Goal: Task Accomplishment & Management: Complete application form

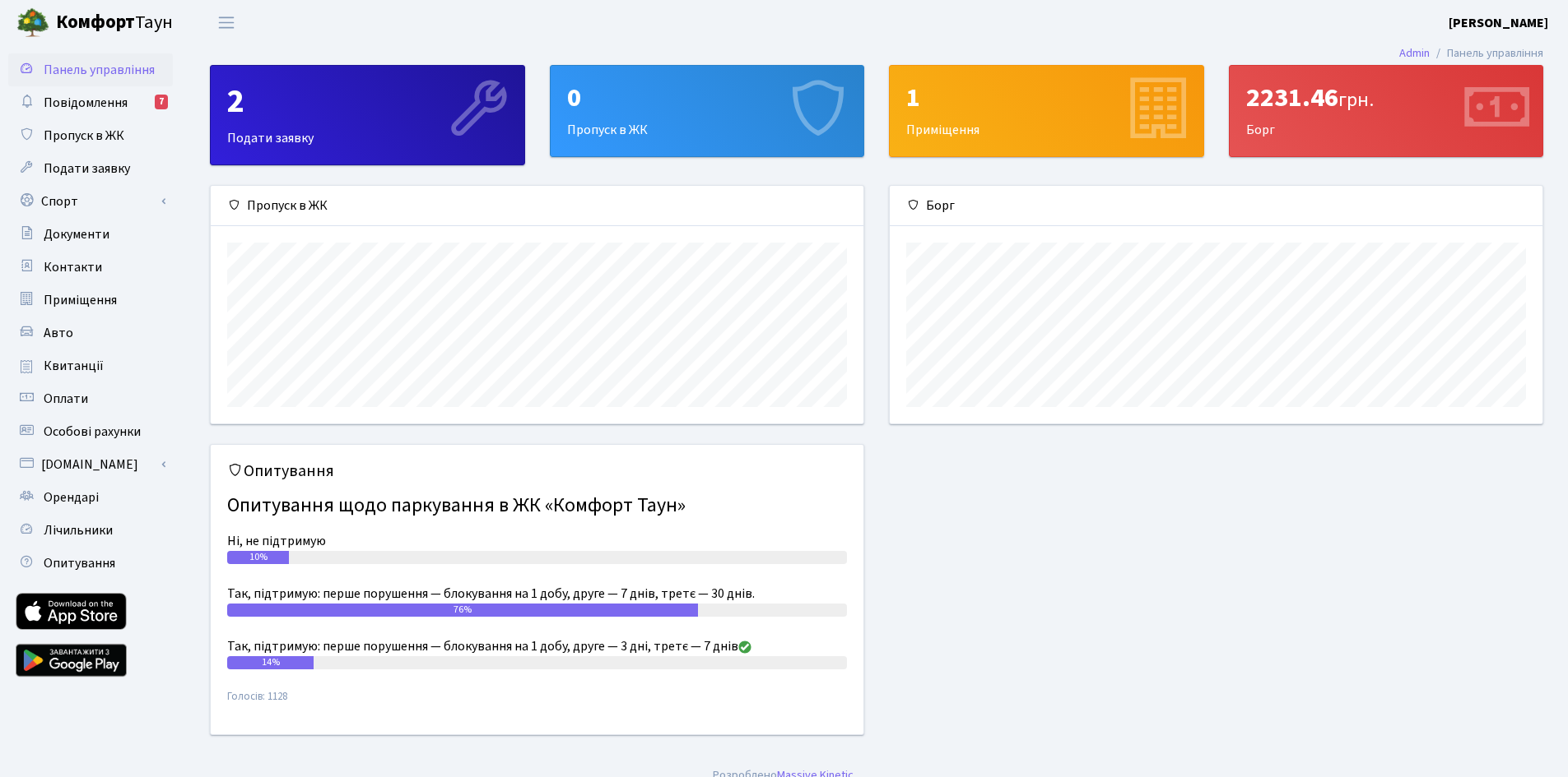
scroll to position [238, 653]
click at [1055, 510] on div "Опитування Опитування щодо паркування в ЖК «Комфорт Таун» Ні, не підтримую 10% …" at bounding box center [877, 599] width 1358 height 311
click at [640, 119] on div "0 Пропуск в ЖК" at bounding box center [708, 111] width 314 height 91
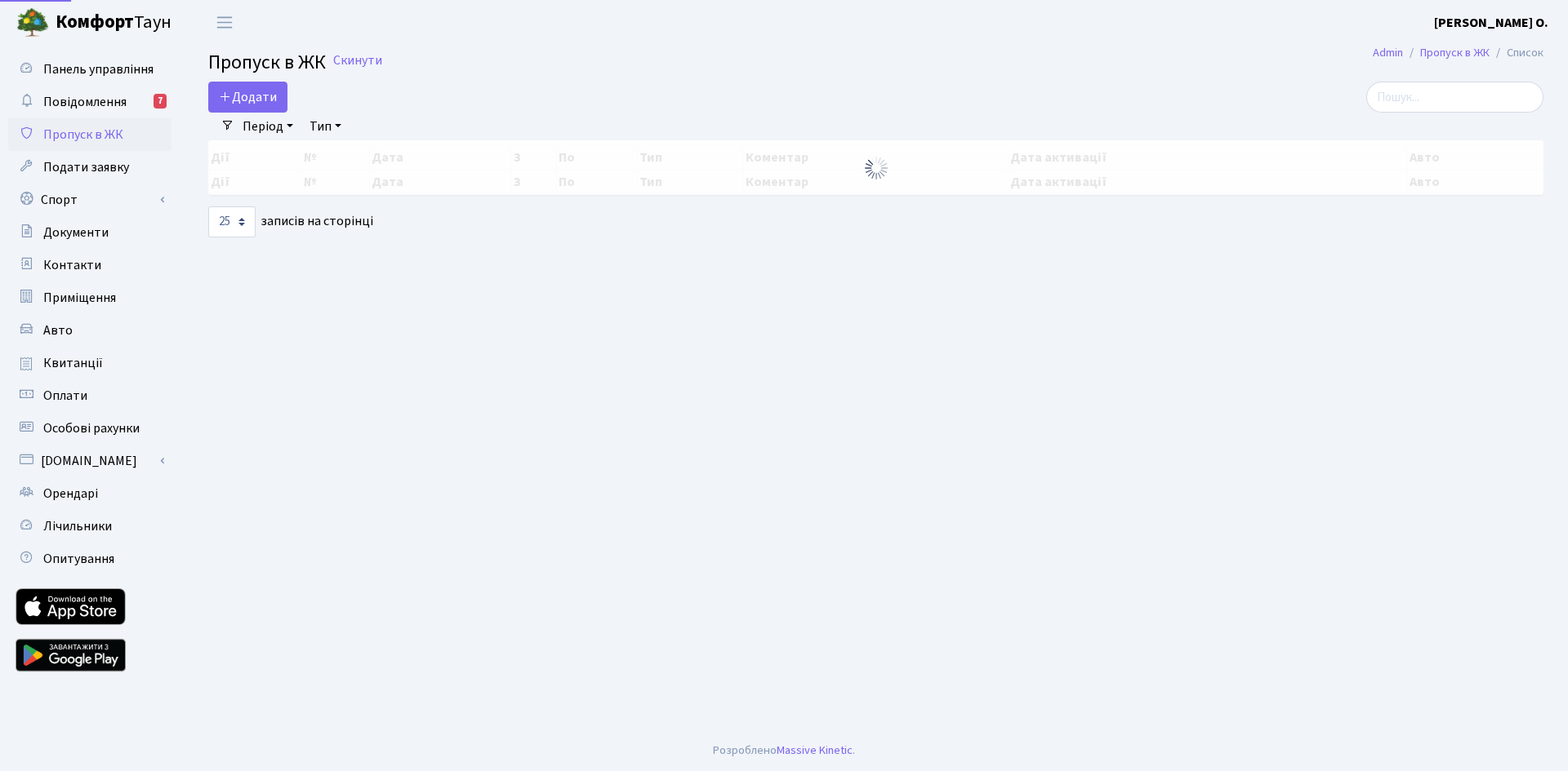
select select "25"
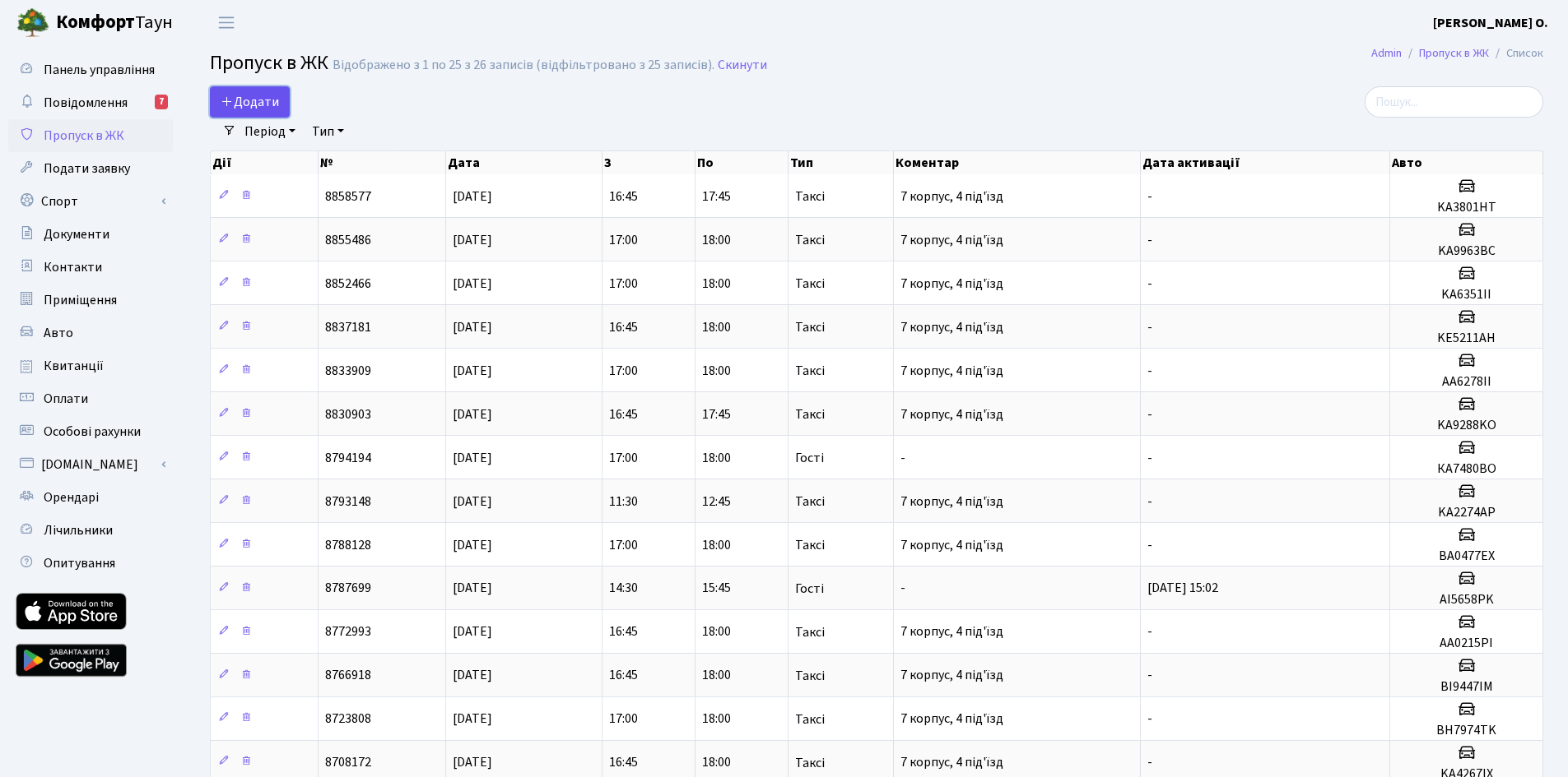
click at [275, 101] on span "Додати" at bounding box center [250, 101] width 58 height 18
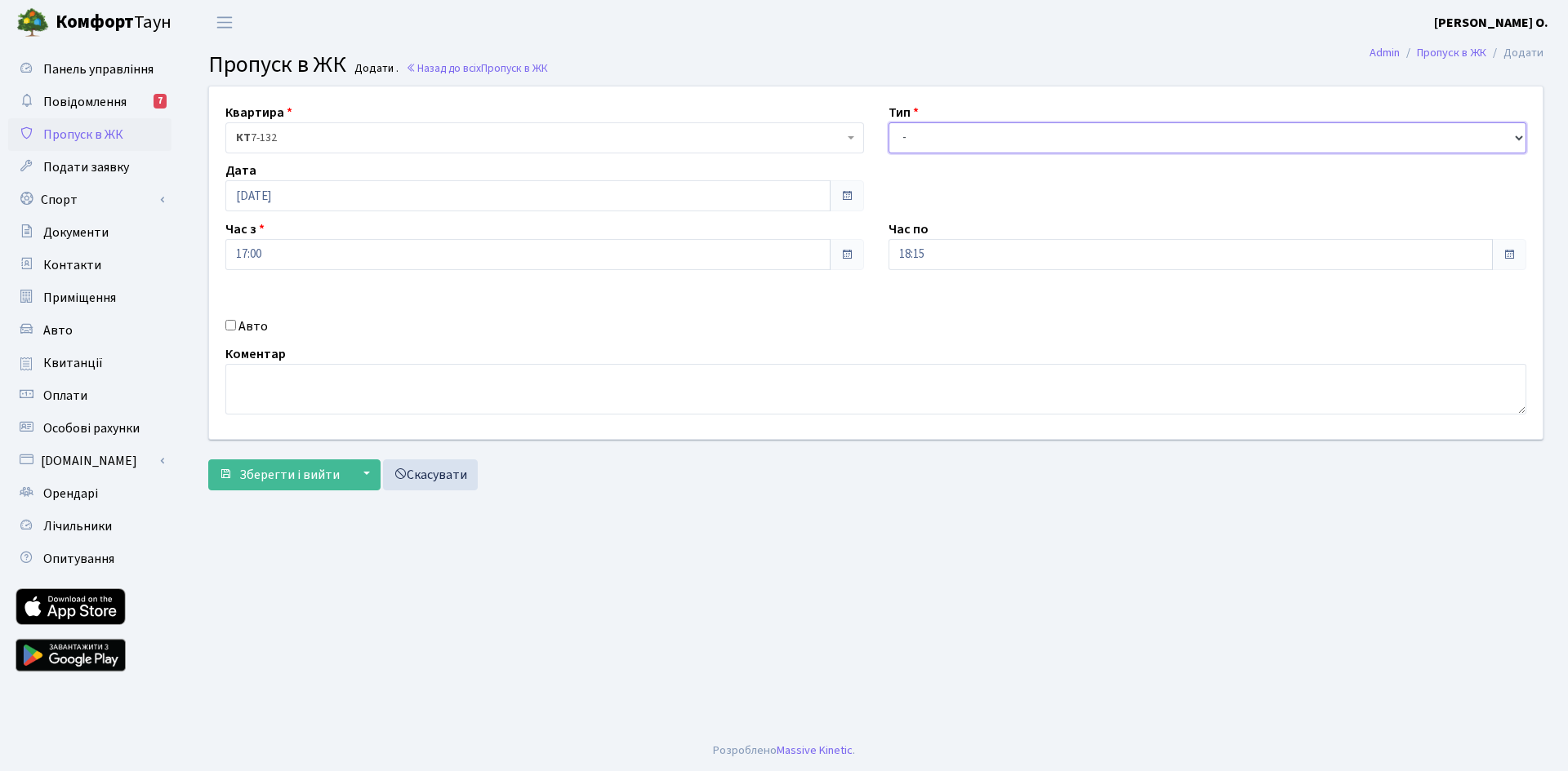
click at [951, 136] on select "- Доставка Таксі Гості Сервіс" at bounding box center [1207, 138] width 638 height 31
select select "2"
click at [888, 122] on select "- Доставка Таксі Гості Сервіс" at bounding box center [1207, 138] width 638 height 31
click at [264, 328] on label "Авто" at bounding box center [252, 326] width 29 height 20
click at [236, 328] on input "Авто" at bounding box center [231, 324] width 10 height 10
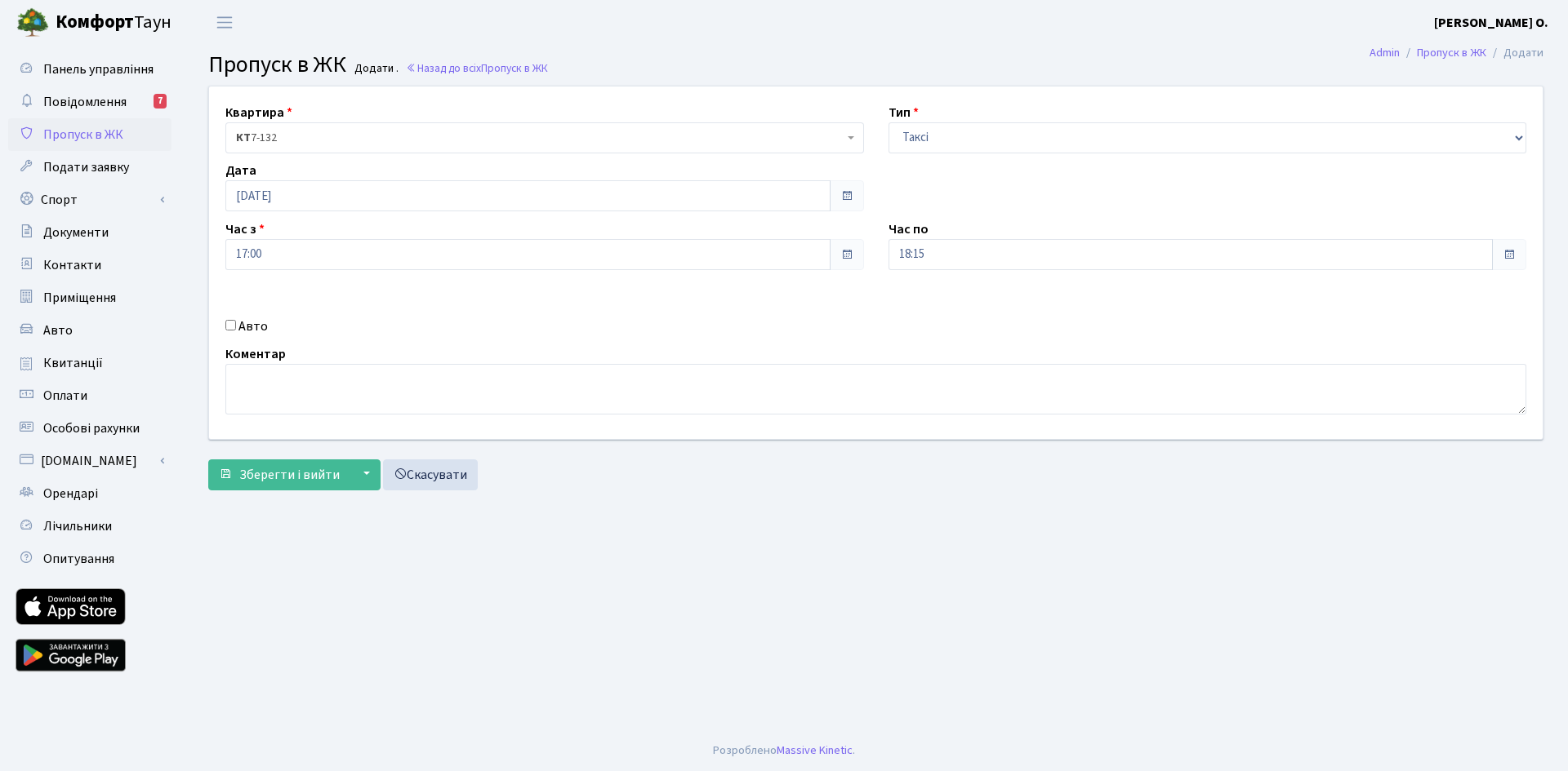
checkbox input "true"
type input "KA7075OP"
click at [262, 484] on span "Зберегти і вийти" at bounding box center [289, 474] width 101 height 18
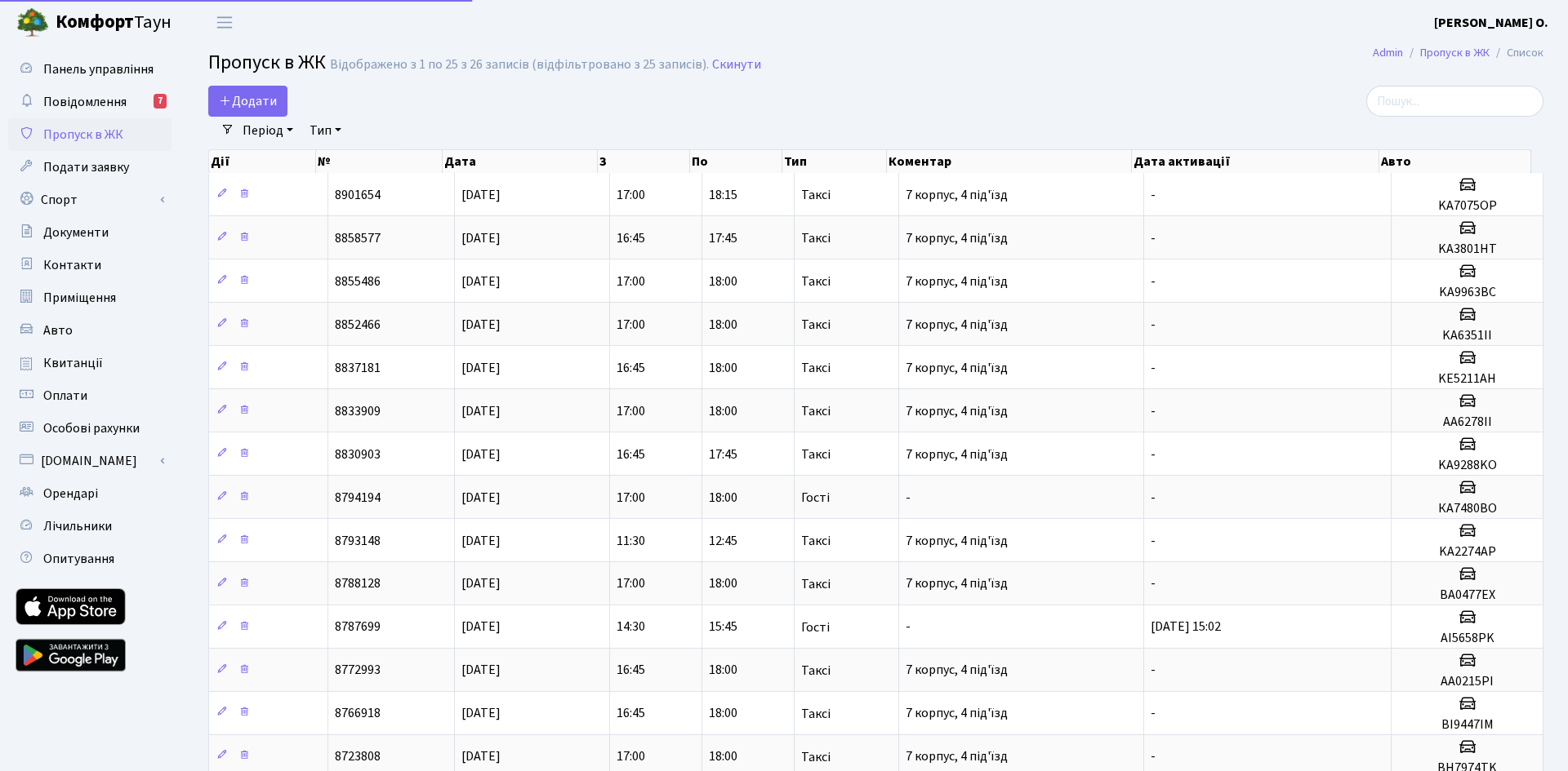
select select "25"
